Goal: Task Accomplishment & Management: Manage account settings

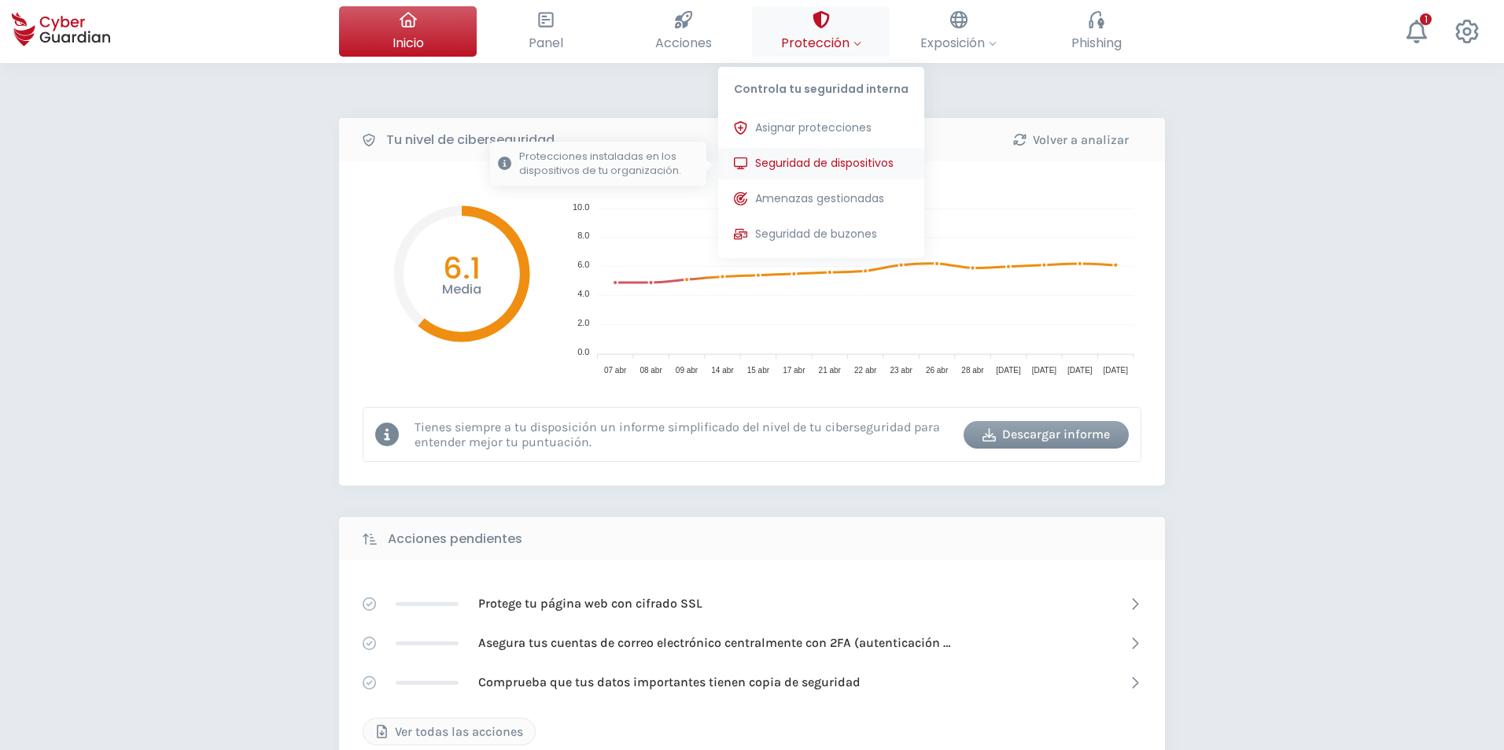
click at [814, 155] on span "Seguridad de dispositivos" at bounding box center [824, 163] width 138 height 17
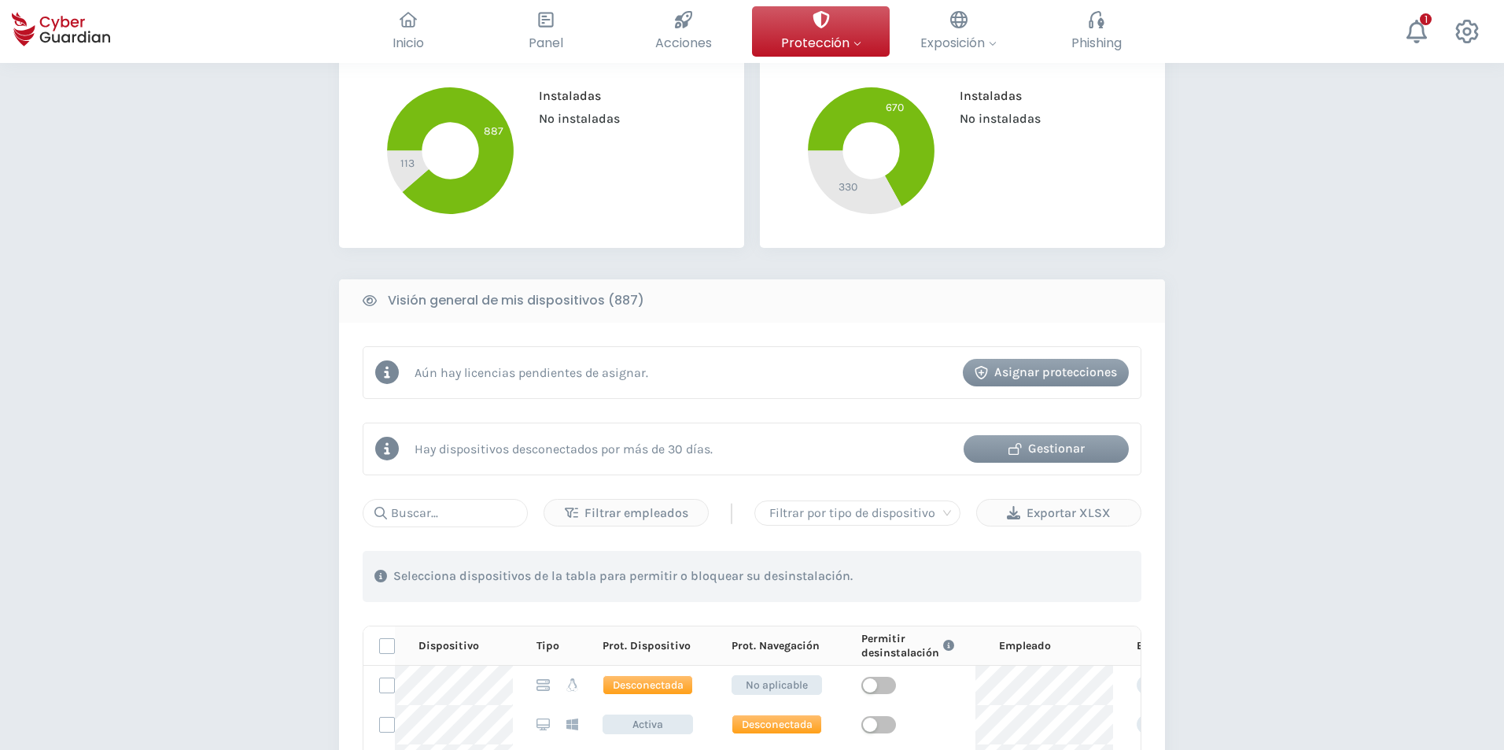
scroll to position [393, 0]
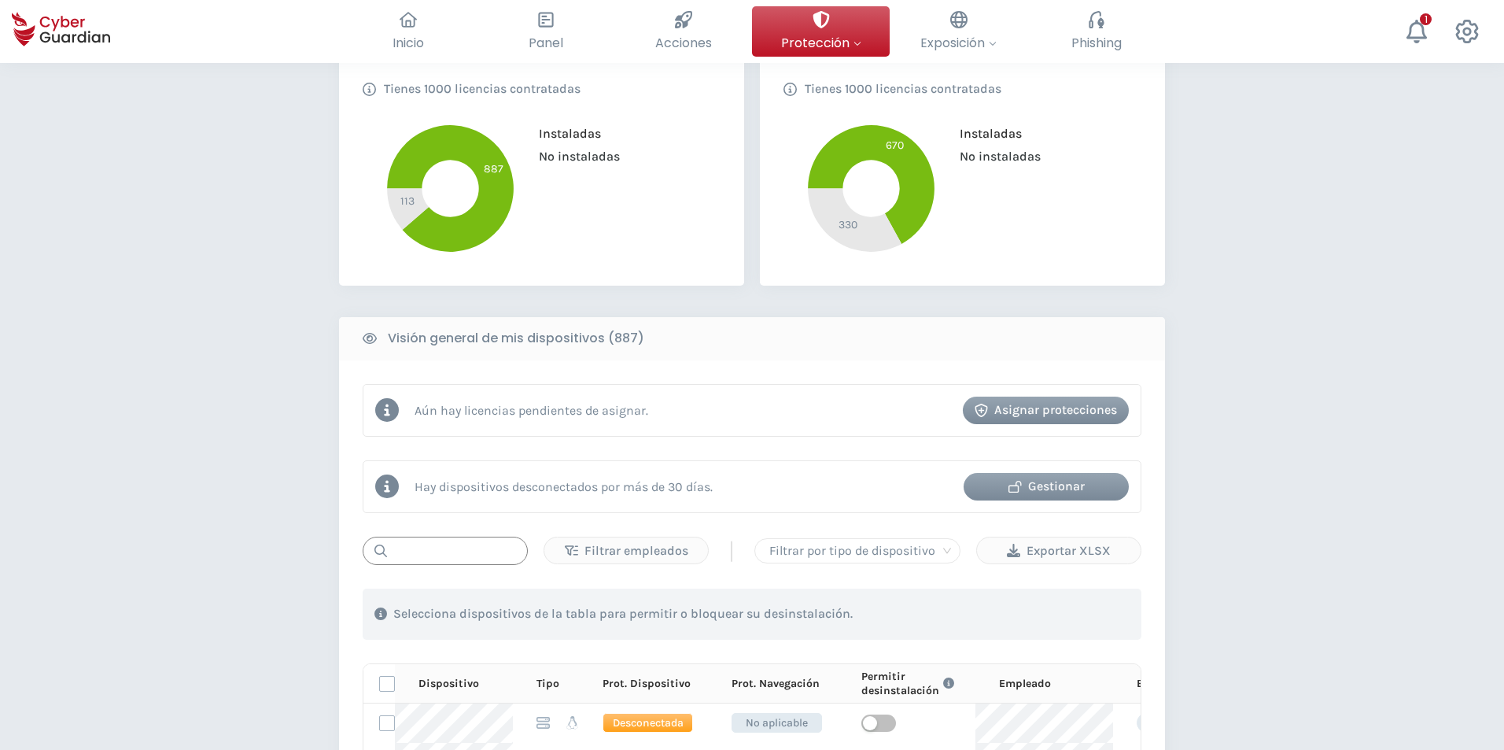
click at [432, 548] on input "text" at bounding box center [445, 550] width 165 height 28
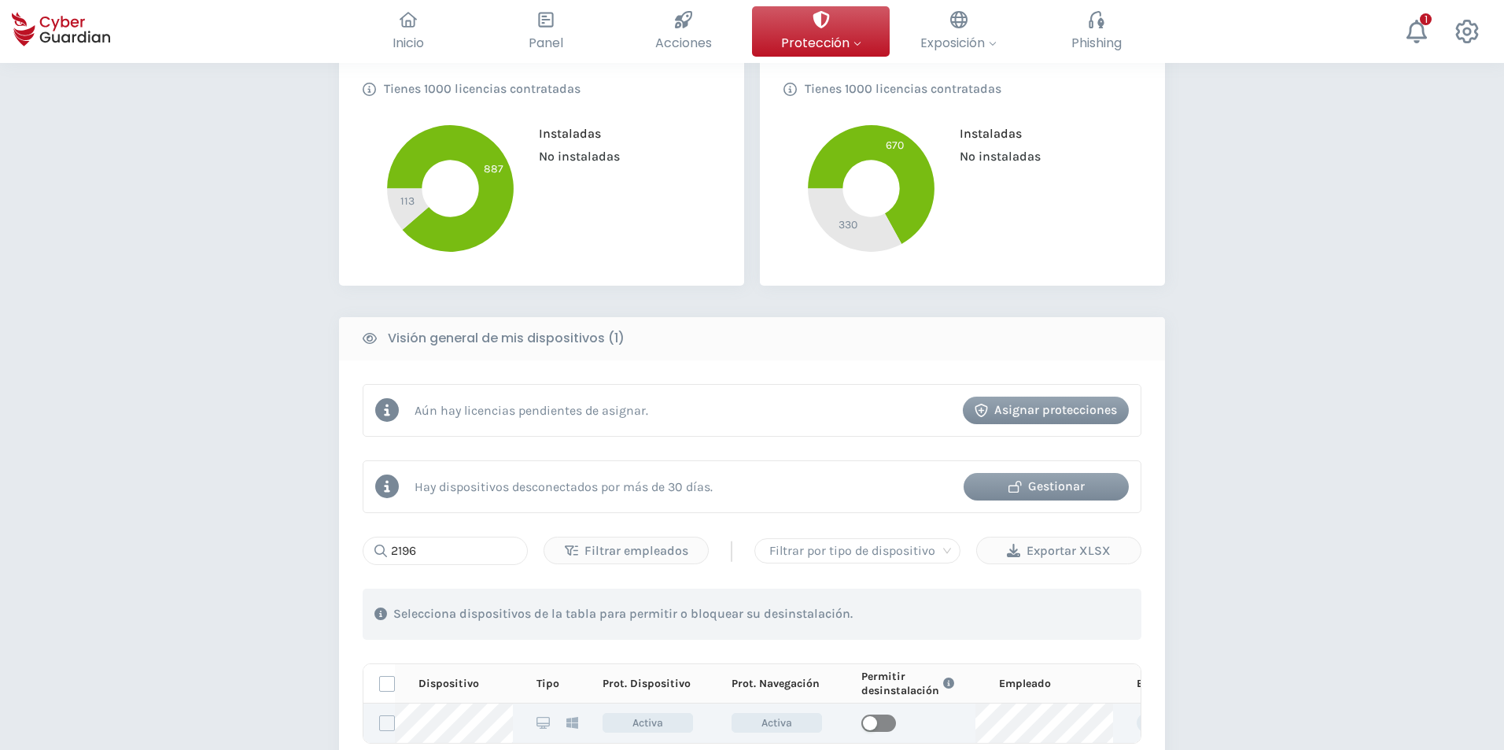
click at [879, 717] on span "button" at bounding box center [878, 722] width 35 height 17
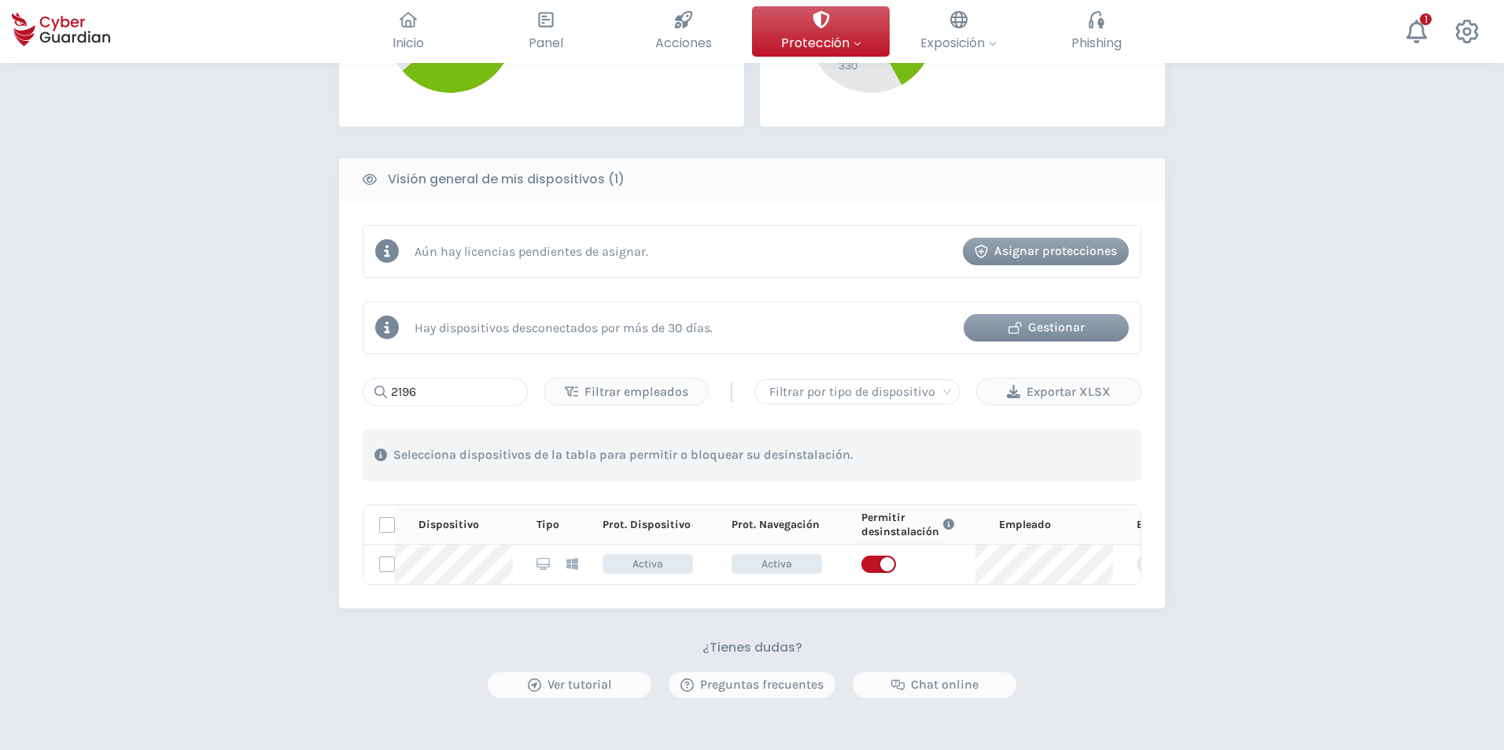
scroll to position [629, 0]
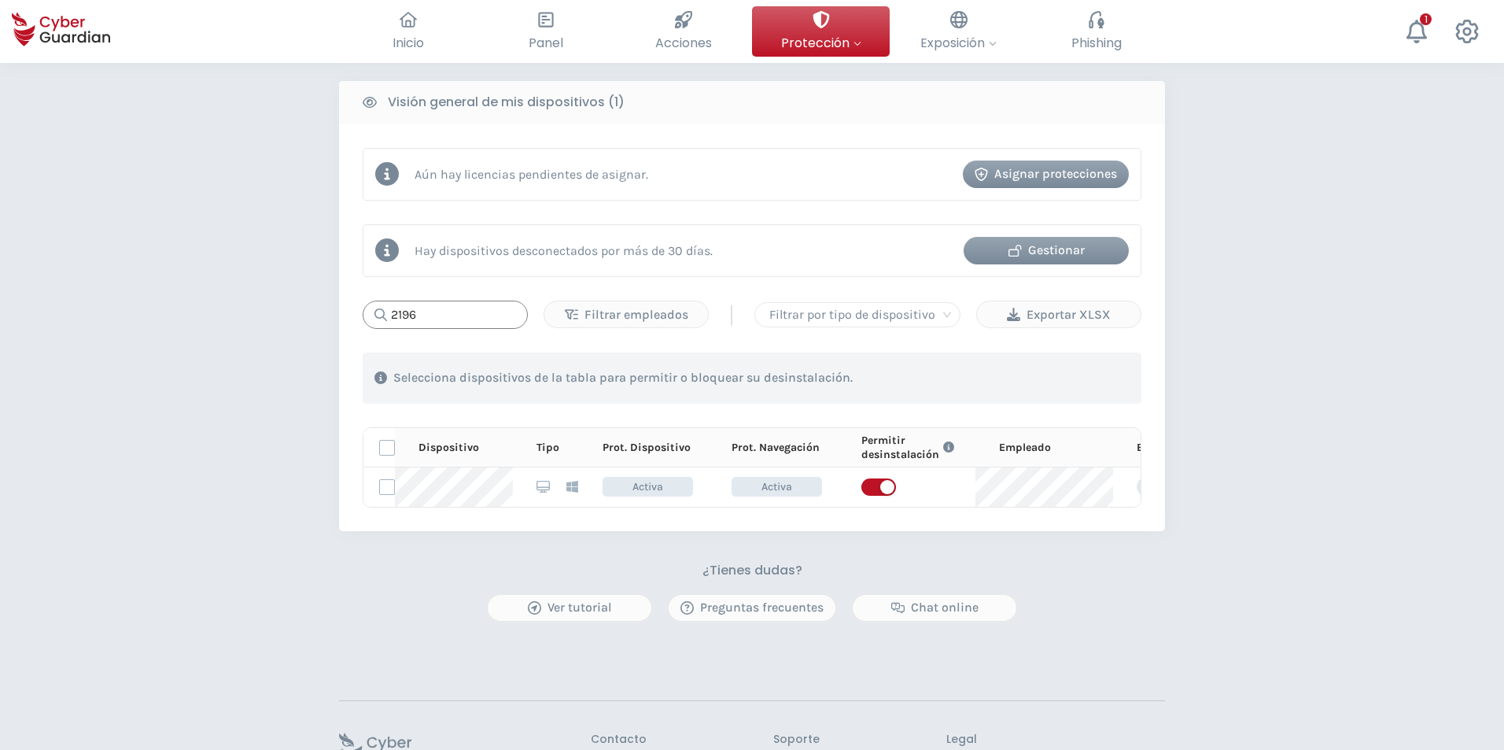
drag, startPoint x: 459, startPoint y: 315, endPoint x: 216, endPoint y: 328, distance: 242.6
click at [216, 328] on div "PROTECCIÓN > Seguridad de dispositivos ¿Cómo funciona? Añade empleados Instala …" at bounding box center [752, 150] width 1504 height 1433
click at [885, 491] on span "button" at bounding box center [878, 486] width 35 height 17
drag, startPoint x: 437, startPoint y: 314, endPoint x: 332, endPoint y: 306, distance: 105.7
click at [333, 306] on div "PROTECCIÓN > Seguridad de dispositivos ¿Cómo funciona? Añade empleados Instala …" at bounding box center [752, 150] width 1504 height 1433
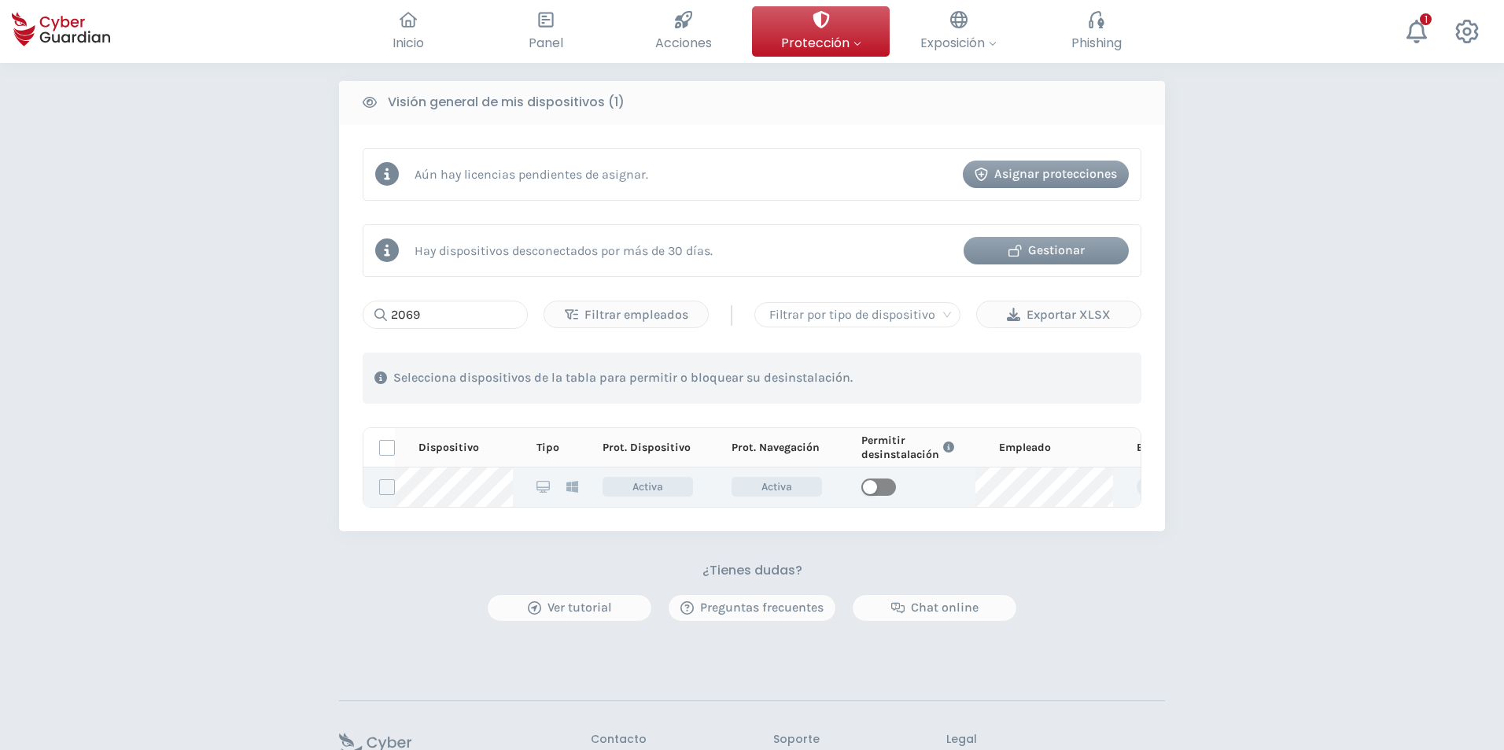
click at [876, 489] on span "button" at bounding box center [878, 486] width 35 height 17
drag, startPoint x: 459, startPoint y: 309, endPoint x: 39, endPoint y: 281, distance: 421.8
click at [39, 281] on div "PROTECCIÓN > Seguridad de dispositivos ¿Cómo funciona? Añade empleados Instala …" at bounding box center [752, 150] width 1504 height 1433
click at [890, 482] on span "button" at bounding box center [878, 486] width 35 height 17
drag, startPoint x: 460, startPoint y: 323, endPoint x: 0, endPoint y: 357, distance: 461.4
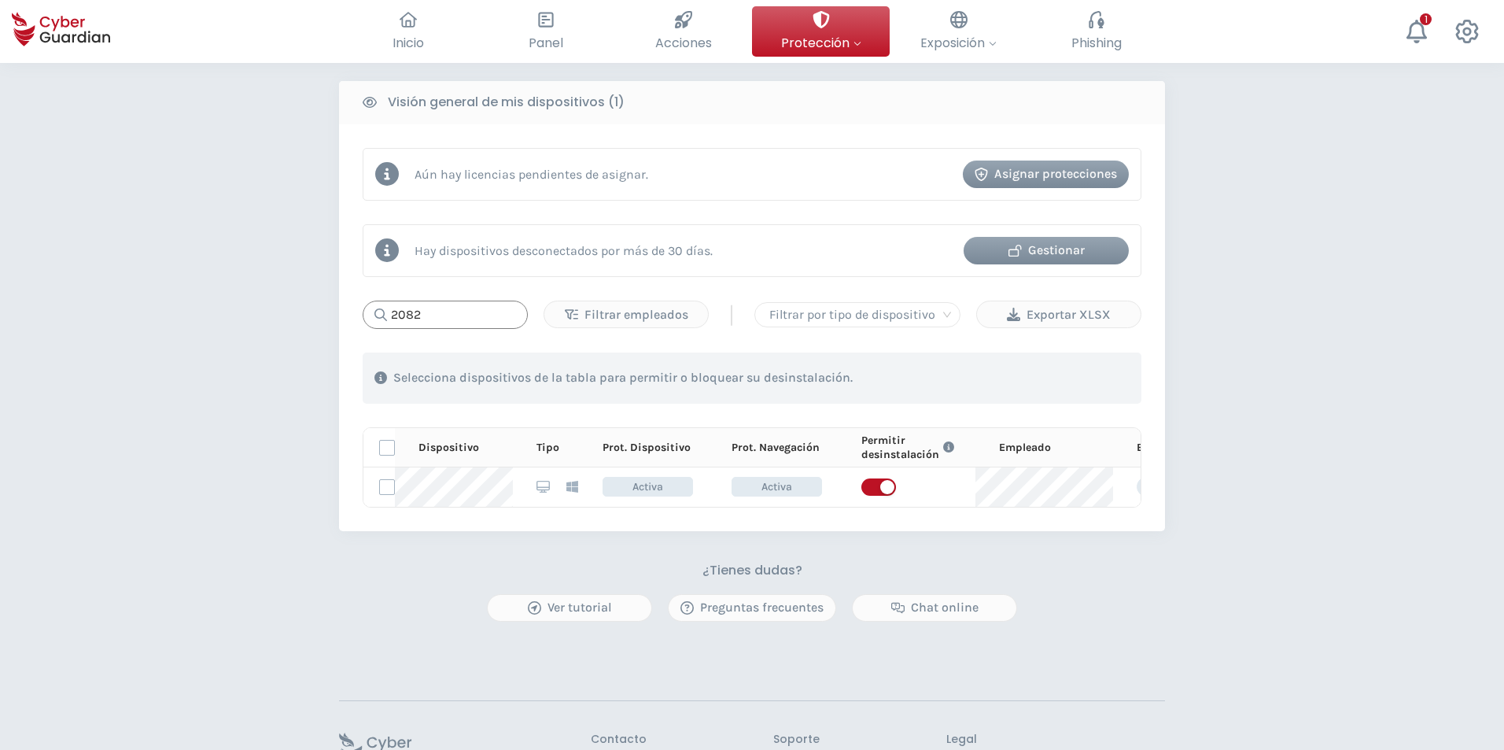
click at [0, 357] on div "PROTECCIÓN > Seguridad de dispositivos ¿Cómo funciona? Añade empleados Instala …" at bounding box center [752, 150] width 1504 height 1433
click at [869, 485] on div "button" at bounding box center [870, 487] width 14 height 14
drag, startPoint x: 488, startPoint y: 308, endPoint x: 303, endPoint y: 286, distance: 187.0
click at [303, 286] on div "PROTECCIÓN > Seguridad de dispositivos ¿Cómo funciona? Añade empleados Instala …" at bounding box center [752, 150] width 1504 height 1433
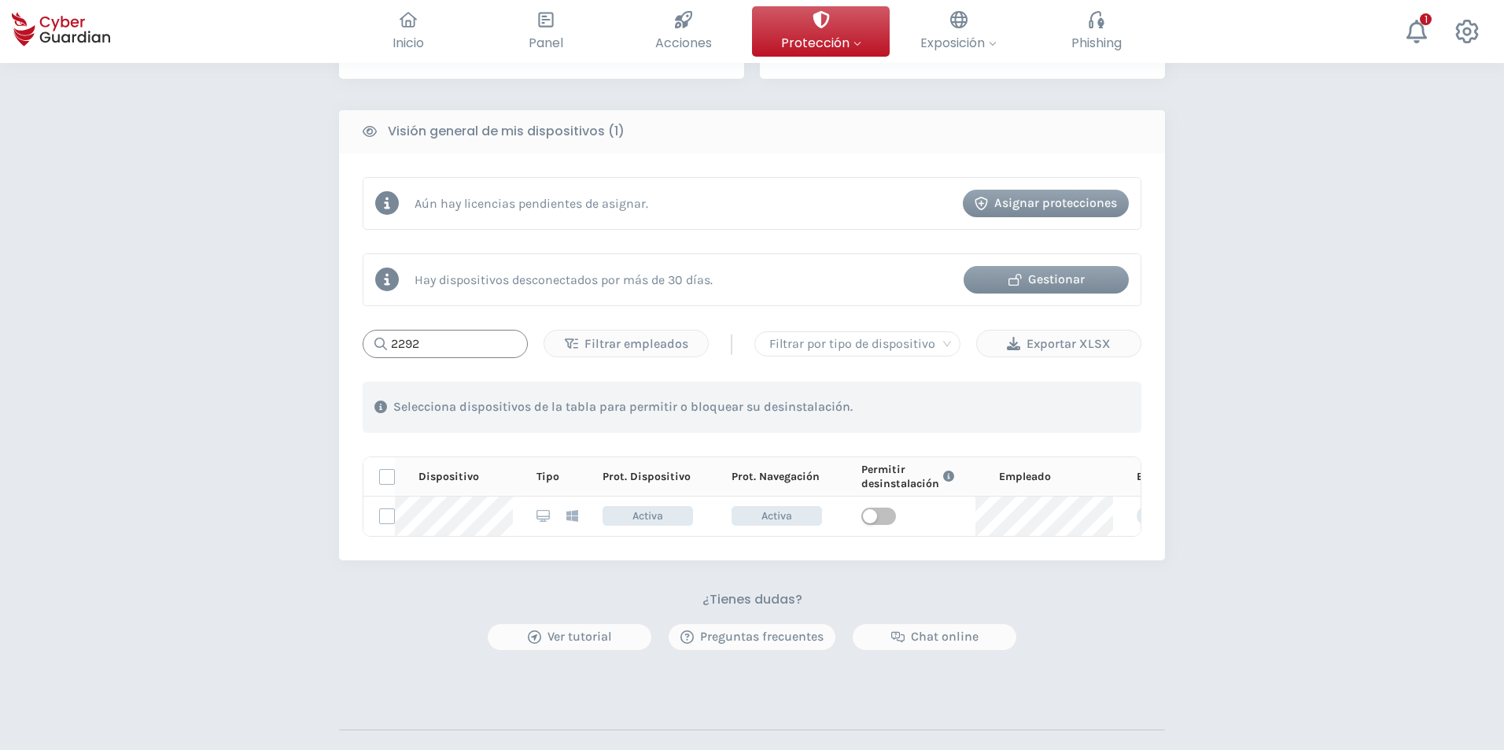
scroll to position [551, 0]
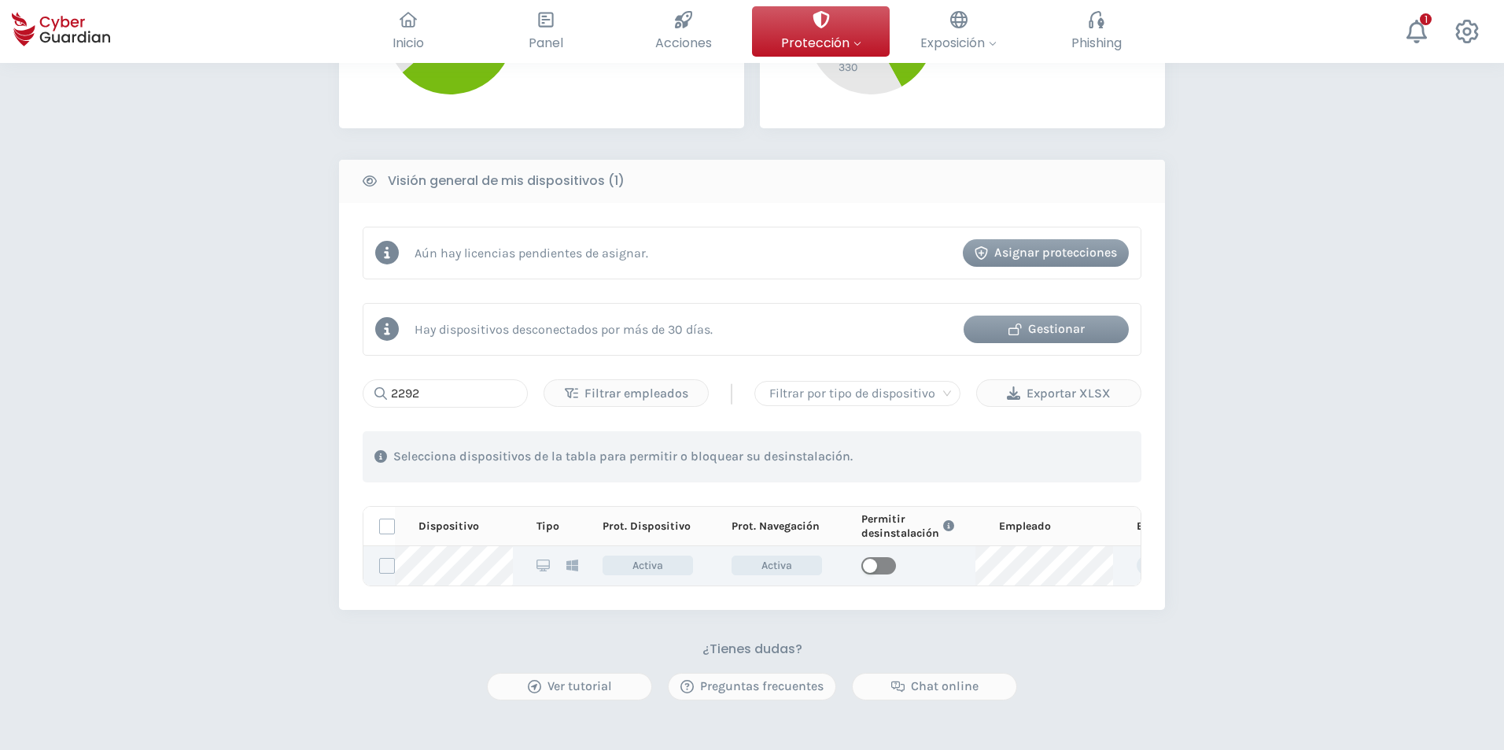
click at [882, 558] on span "button" at bounding box center [878, 565] width 35 height 17
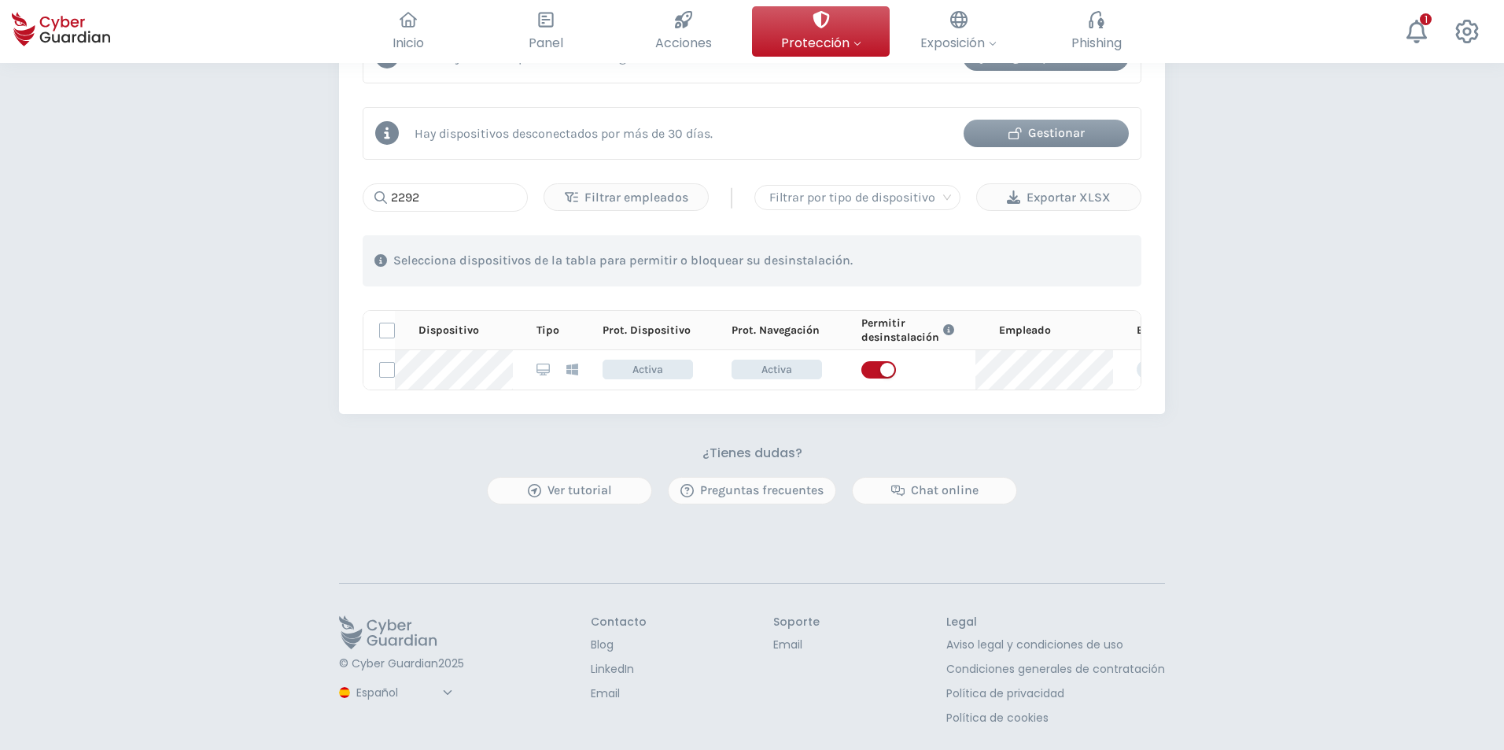
scroll to position [684, 0]
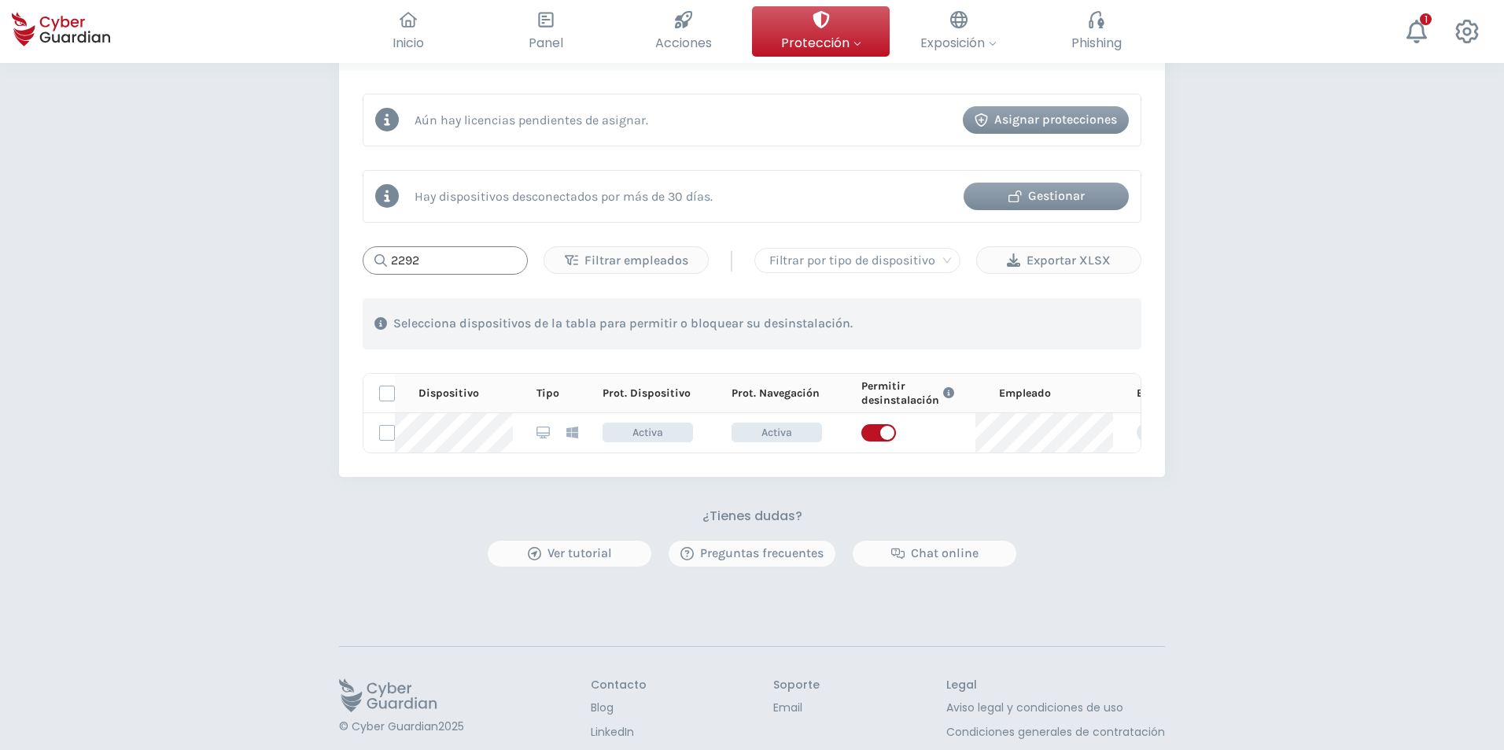
drag, startPoint x: 434, startPoint y: 267, endPoint x: 0, endPoint y: 238, distance: 435.2
click at [0, 238] on div "PROTECCIÓN > Seguridad de dispositivos ¿Cómo funciona? Añade empleados Instala …" at bounding box center [752, 95] width 1504 height 1433
click at [883, 436] on span "button" at bounding box center [878, 432] width 35 height 17
drag, startPoint x: 445, startPoint y: 253, endPoint x: 0, endPoint y: 278, distance: 445.9
click at [0, 278] on div "PROTECCIÓN > Seguridad de dispositivos ¿Cómo funciona? Añade empleados Instala …" at bounding box center [752, 95] width 1504 height 1433
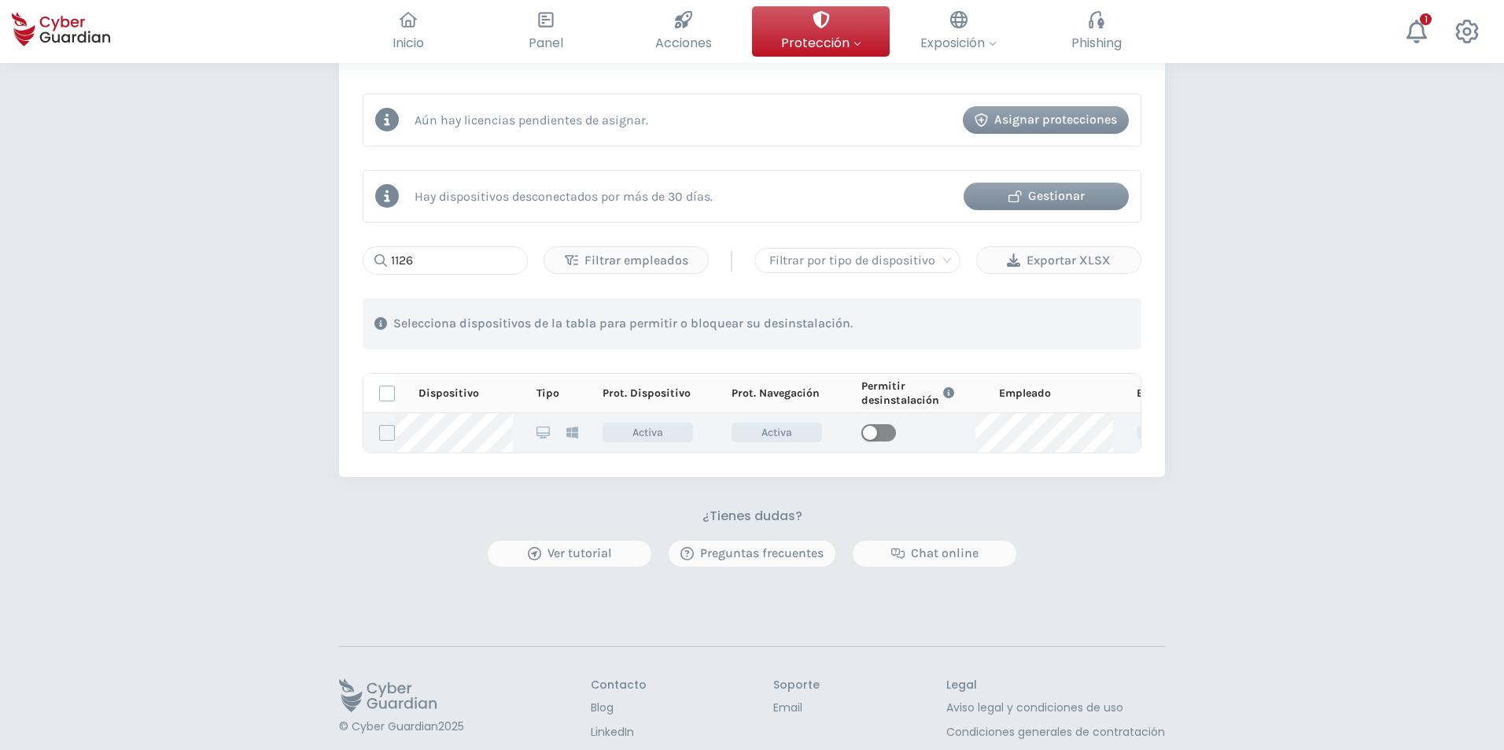
click at [885, 432] on span "button" at bounding box center [878, 432] width 35 height 17
drag, startPoint x: 423, startPoint y: 261, endPoint x: 108, endPoint y: 258, distance: 315.4
click at [108, 258] on div "PROTECCIÓN > Seguridad de dispositivos ¿Cómo funciona? Añade empleados Instala …" at bounding box center [752, 95] width 1504 height 1433
click at [880, 436] on span "button" at bounding box center [878, 432] width 35 height 17
drag, startPoint x: 442, startPoint y: 265, endPoint x: 9, endPoint y: 260, distance: 432.7
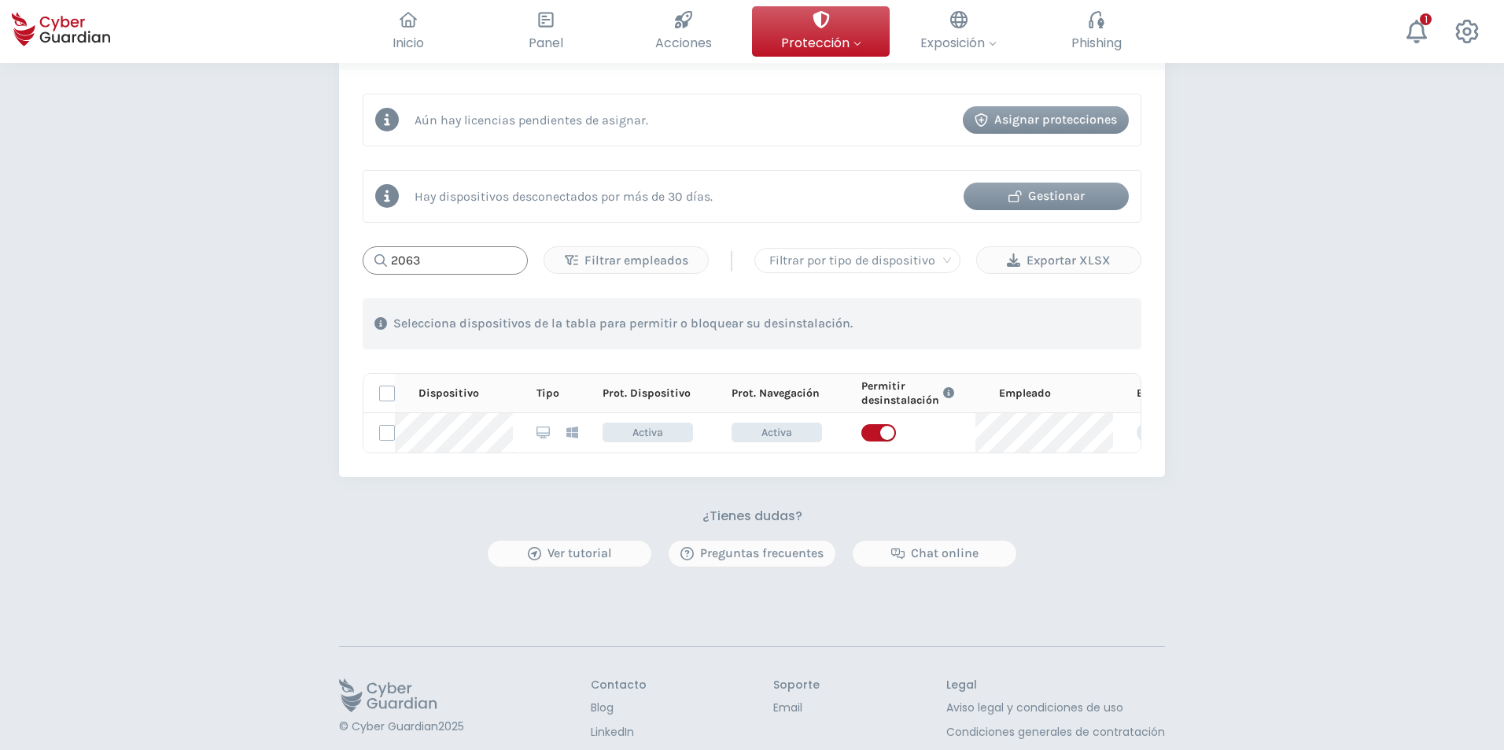
click at [25, 255] on div "PROTECCIÓN > Seguridad de dispositivos ¿Cómo funciona? Añade empleados Instala …" at bounding box center [752, 95] width 1504 height 1433
drag, startPoint x: 879, startPoint y: 428, endPoint x: 883, endPoint y: 474, distance: 46.6
click at [879, 429] on span "button" at bounding box center [878, 432] width 35 height 17
drag, startPoint x: 500, startPoint y: 259, endPoint x: 207, endPoint y: 260, distance: 293.4
click at [205, 256] on div "PROTECCIÓN > Seguridad de dispositivos ¿Cómo funciona? Añade empleados Instala …" at bounding box center [752, 95] width 1504 height 1433
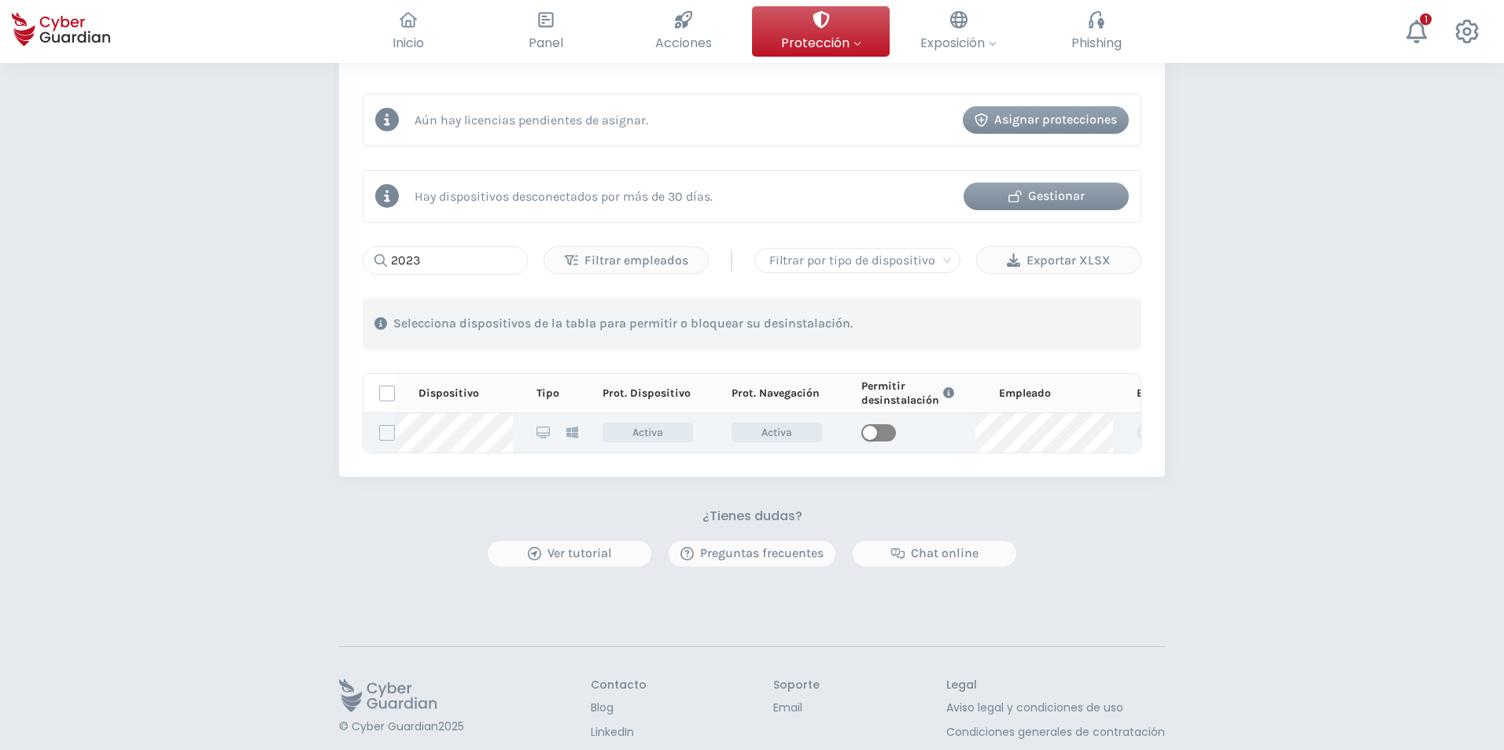
click at [874, 440] on span "button" at bounding box center [878, 432] width 35 height 17
drag, startPoint x: 0, startPoint y: 259, endPoint x: 0, endPoint y: 245, distance: 14.2
click at [0, 244] on div "PROTECCIÓN > Seguridad de dispositivos ¿Cómo funciona? Añade empleados Instala …" at bounding box center [752, 95] width 1504 height 1433
click at [882, 430] on span "button" at bounding box center [878, 432] width 35 height 17
click at [148, 261] on div "PROTECCIÓN > Seguridad de dispositivos ¿Cómo funciona? Añade empleados Instala …" at bounding box center [752, 95] width 1504 height 1433
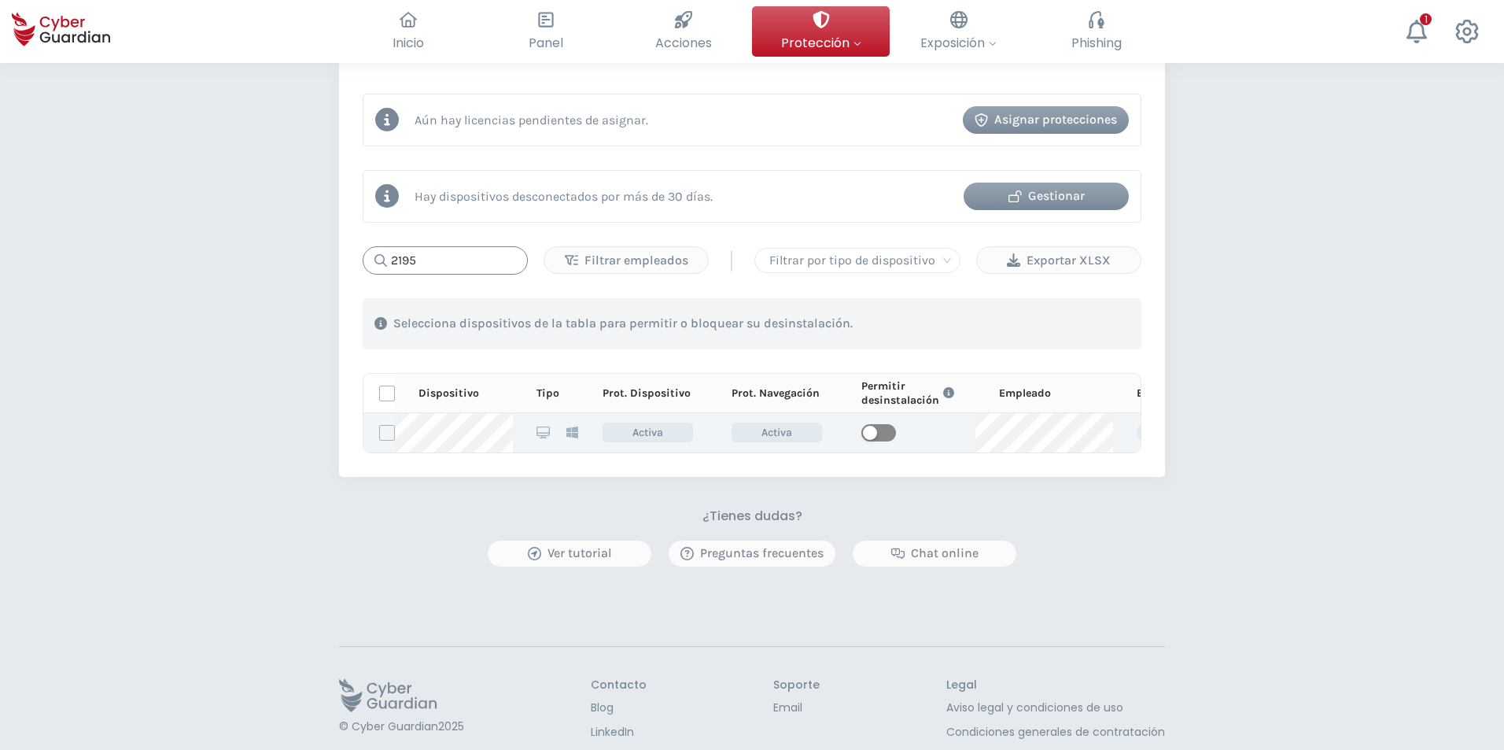
type input "2195"
click at [884, 425] on span "button" at bounding box center [878, 432] width 35 height 17
